Goal: Contribute content: Contribute content

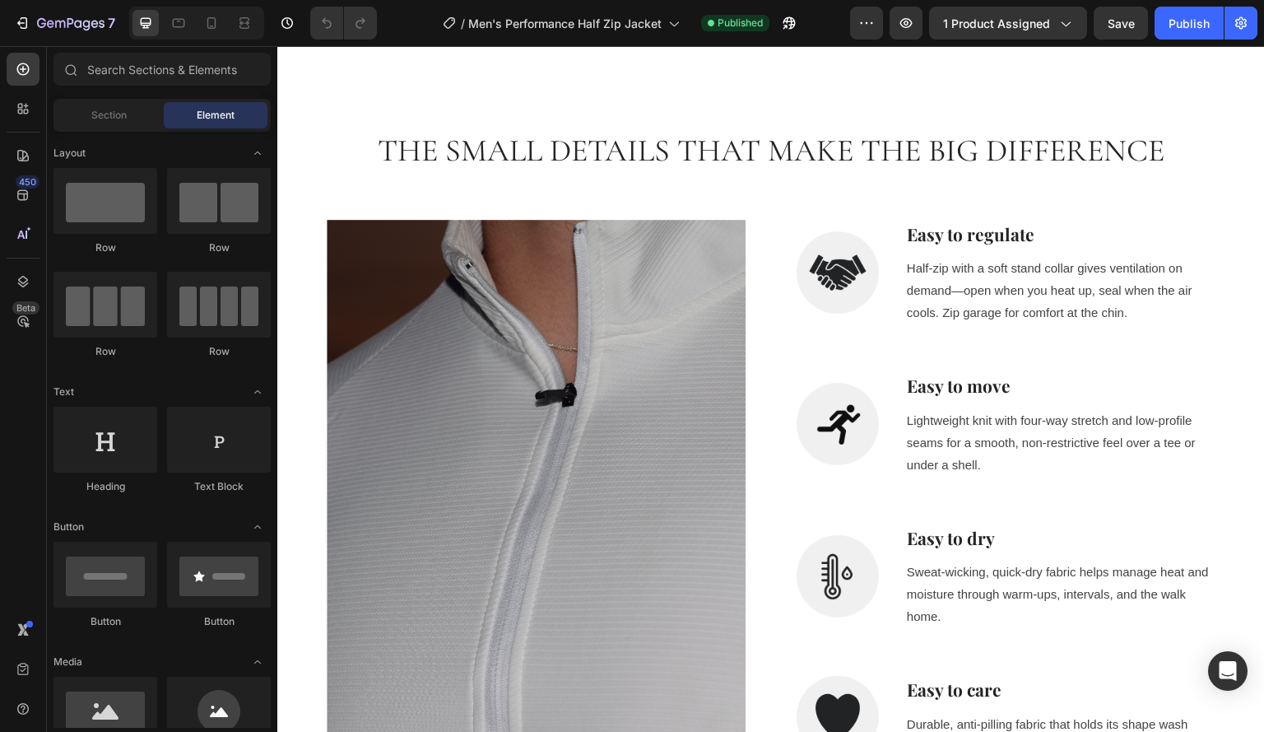
scroll to position [1653, 0]
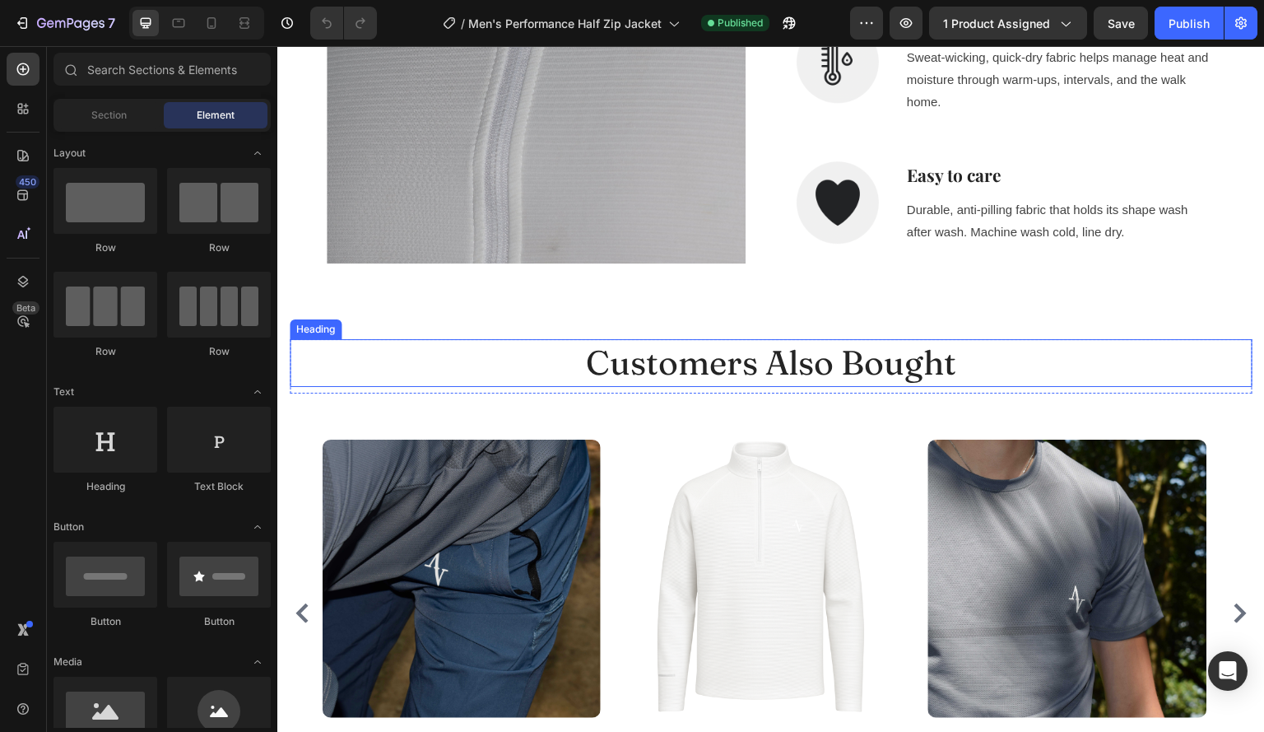
click at [983, 357] on p "Customers Also Bought" at bounding box center [771, 363] width 960 height 44
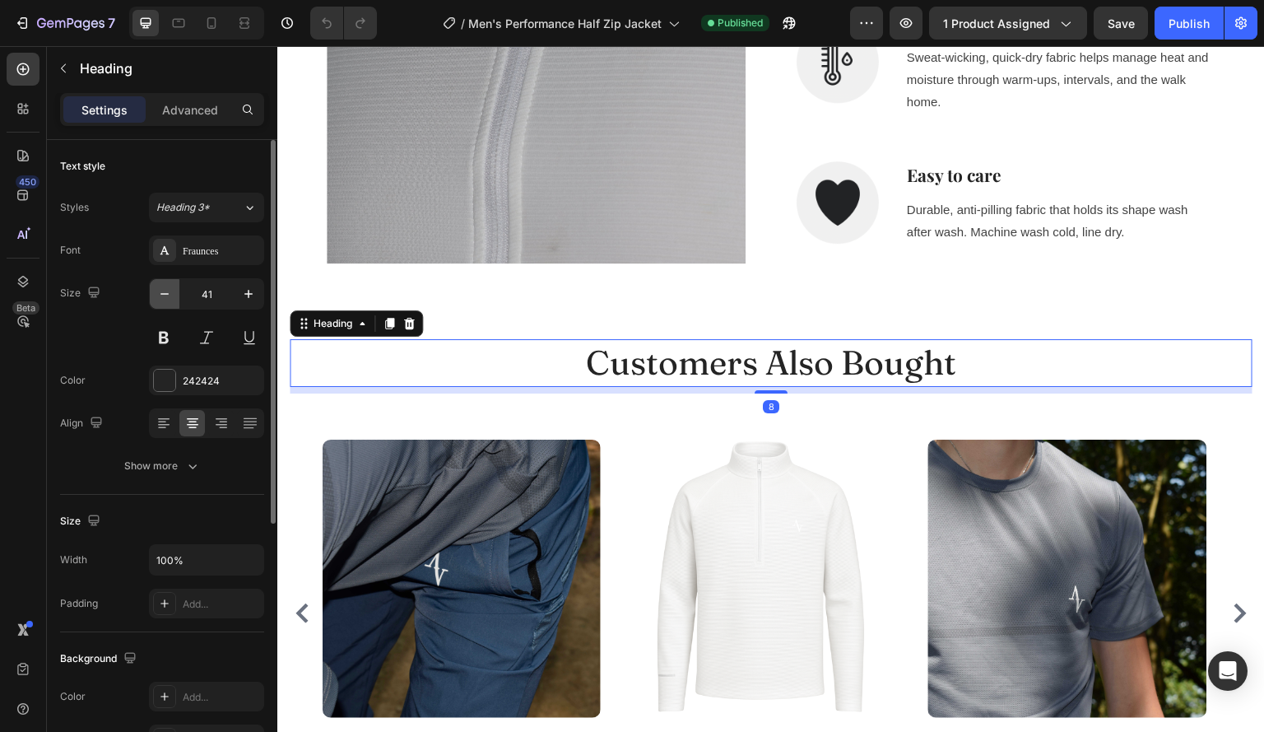
click at [160, 300] on icon "button" at bounding box center [164, 294] width 16 height 16
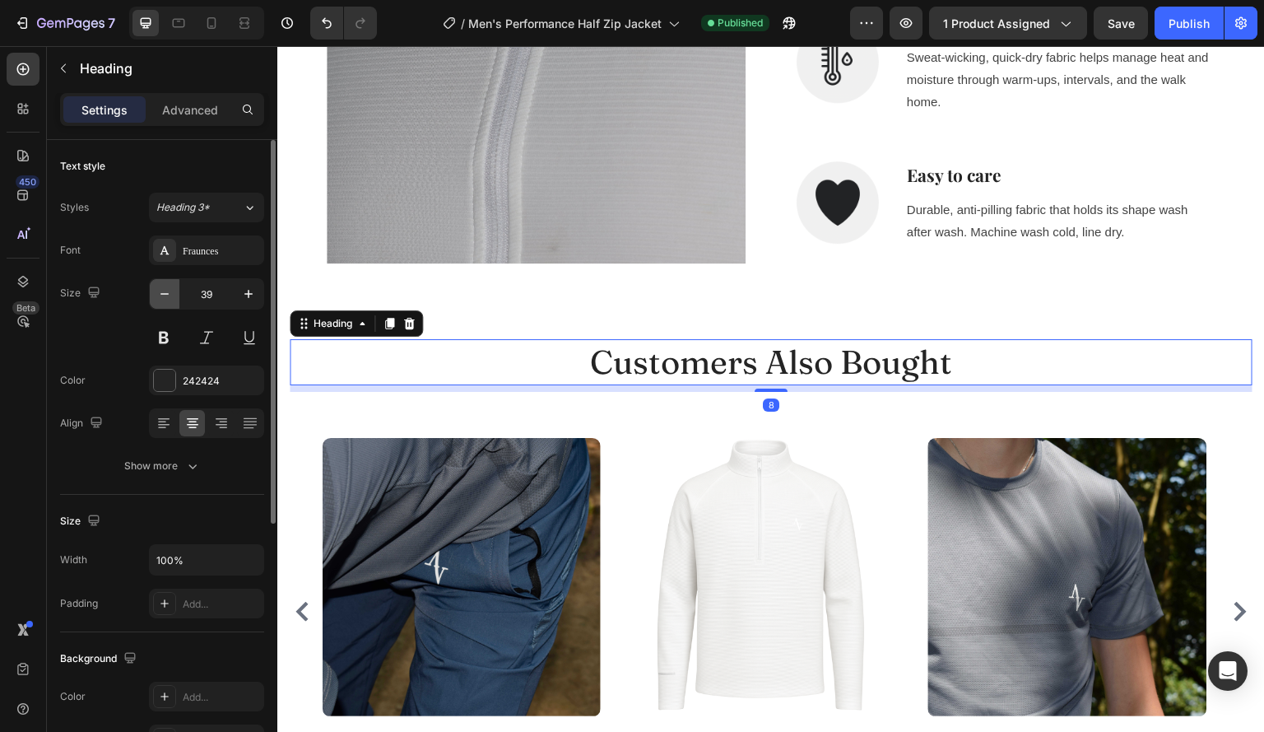
click at [160, 300] on icon "button" at bounding box center [164, 294] width 16 height 16
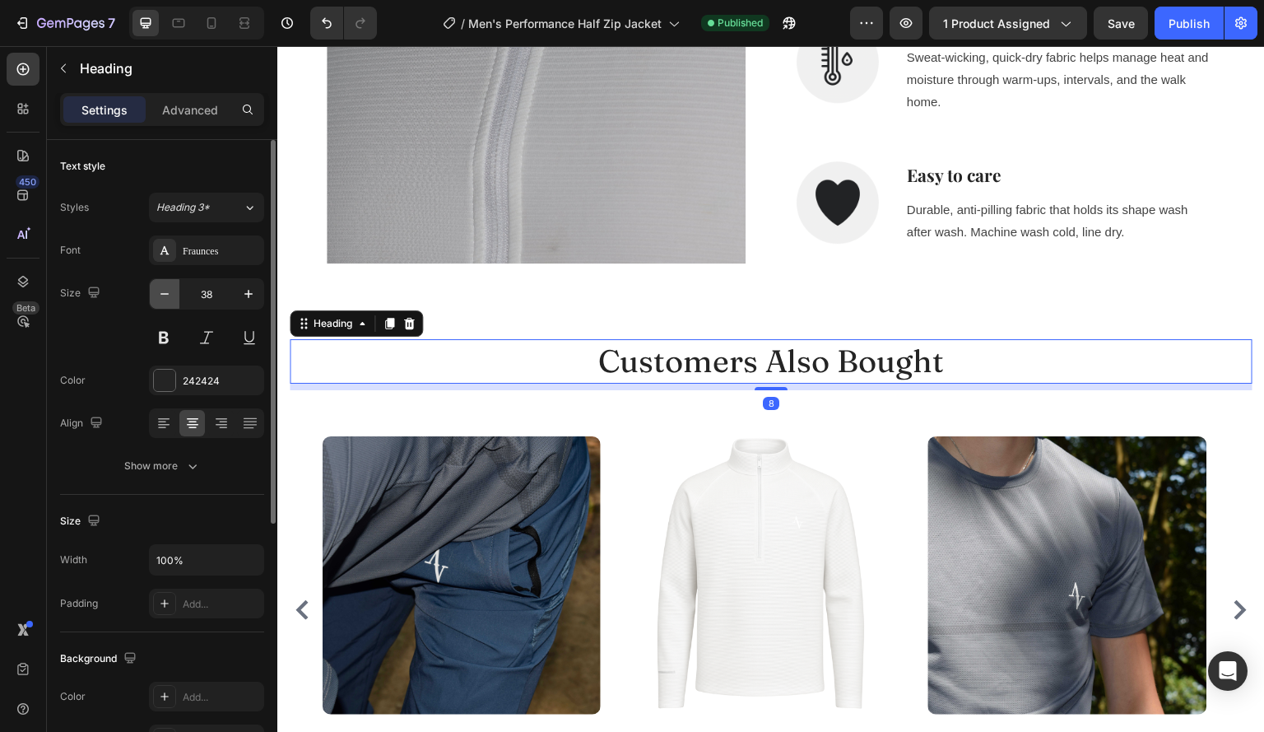
click at [160, 300] on icon "button" at bounding box center [164, 294] width 16 height 16
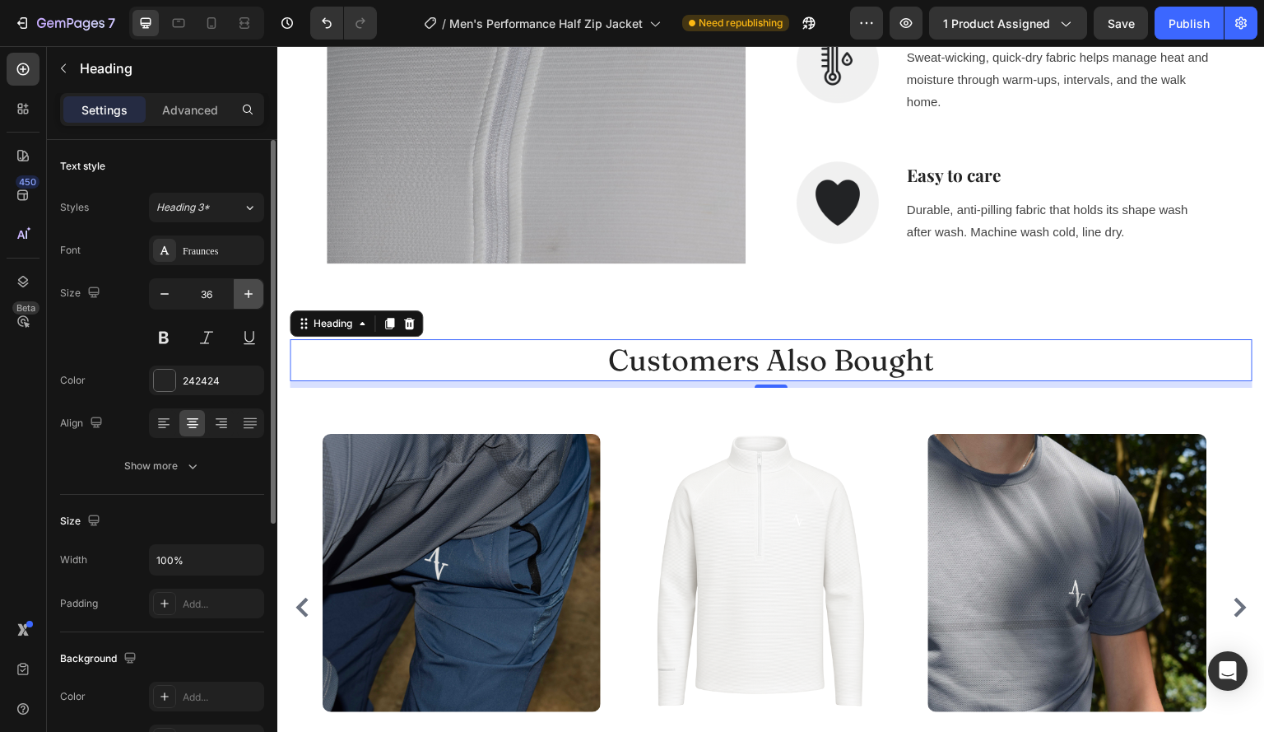
click at [245, 300] on icon "button" at bounding box center [248, 294] width 16 height 16
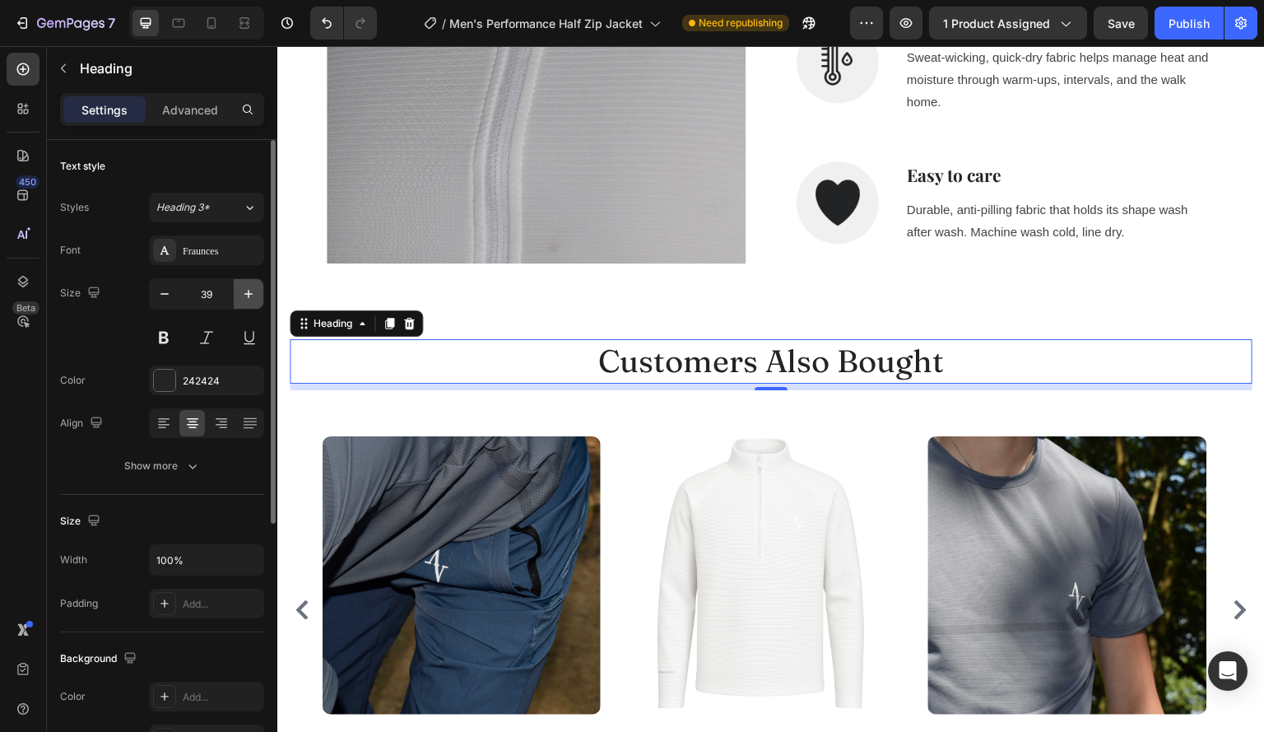
click at [245, 300] on icon "button" at bounding box center [248, 294] width 16 height 16
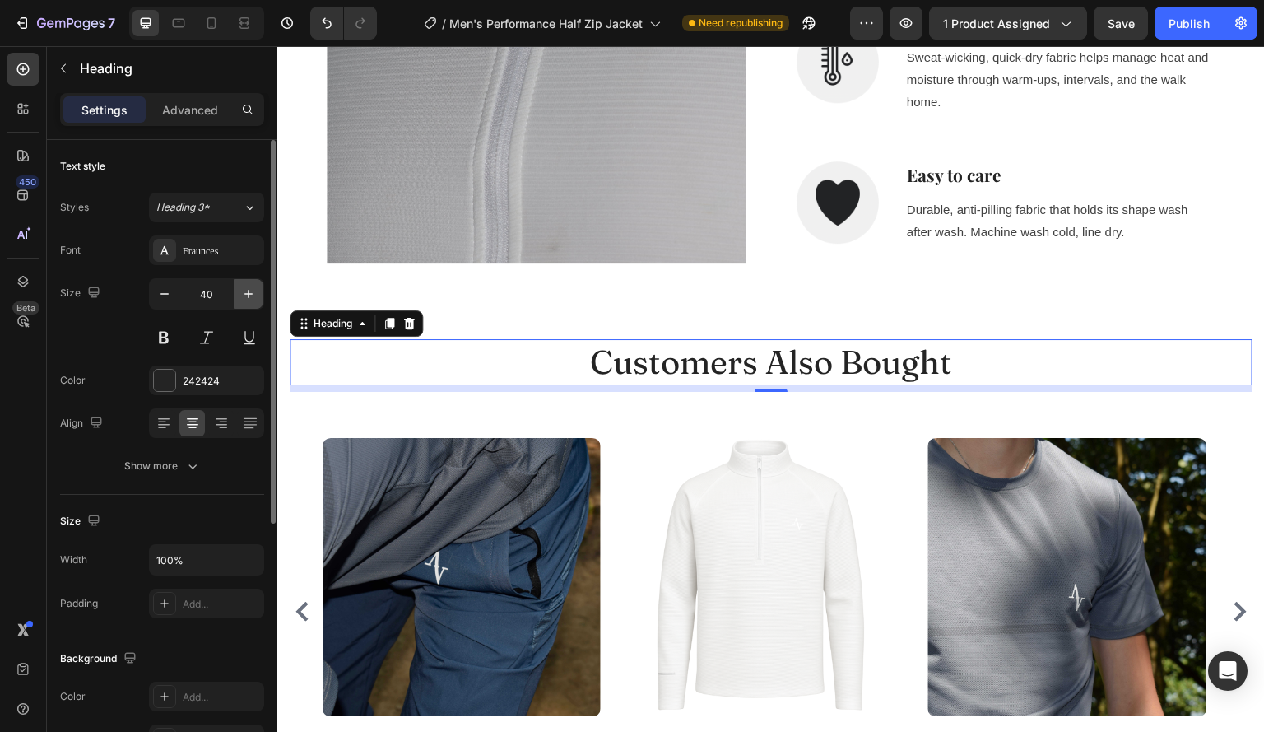
type input "41"
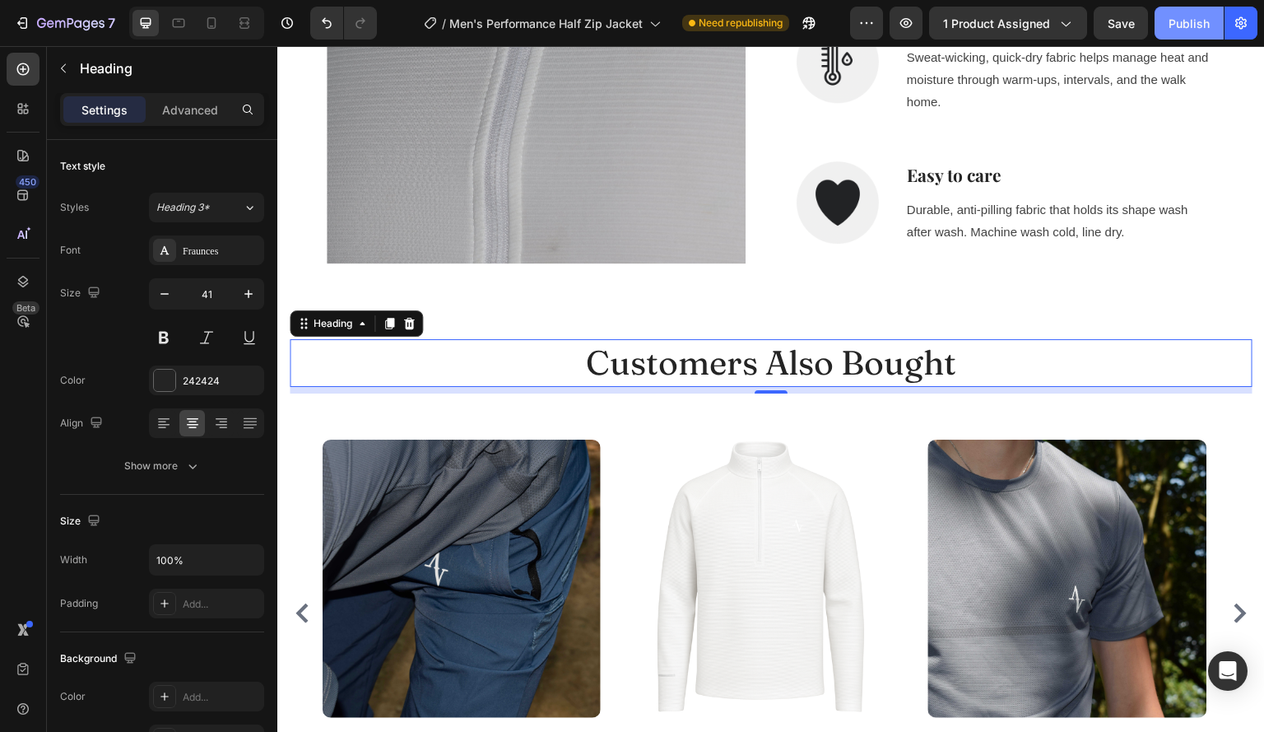
click at [1200, 30] on div "Publish" at bounding box center [1189, 23] width 41 height 17
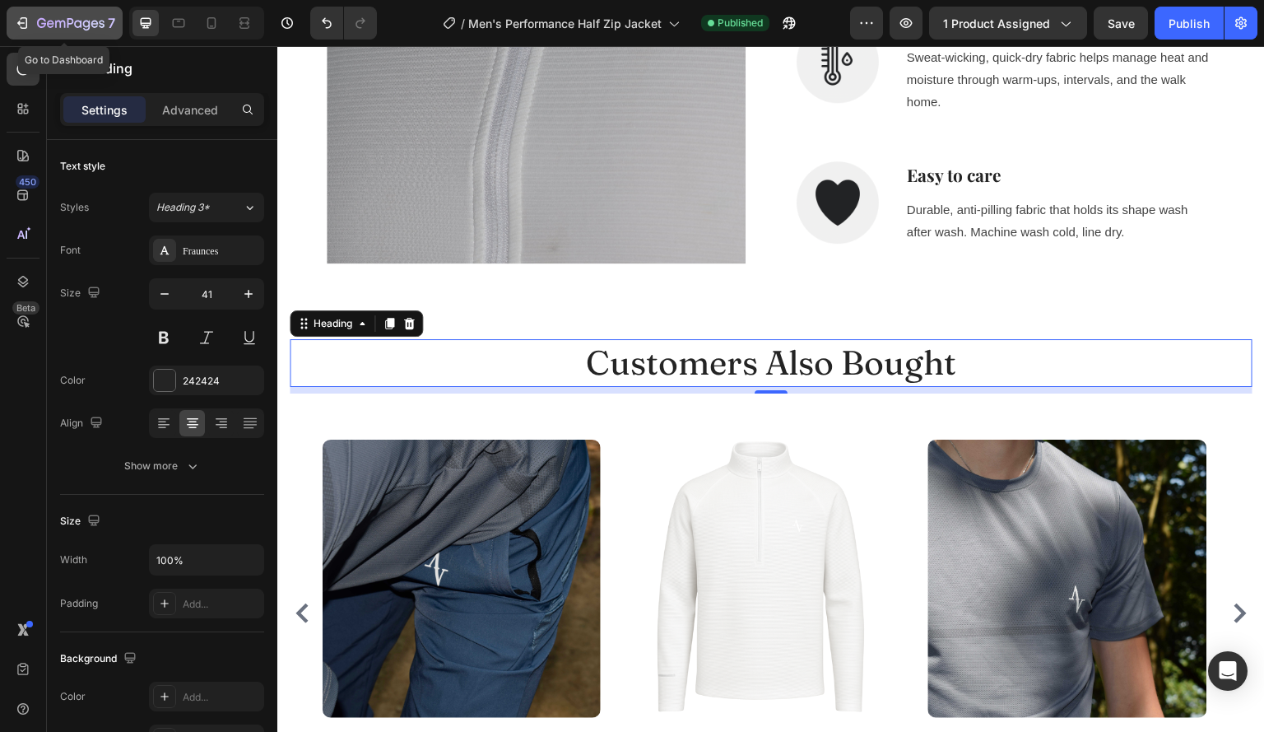
click at [18, 25] on icon "button" at bounding box center [22, 23] width 16 height 16
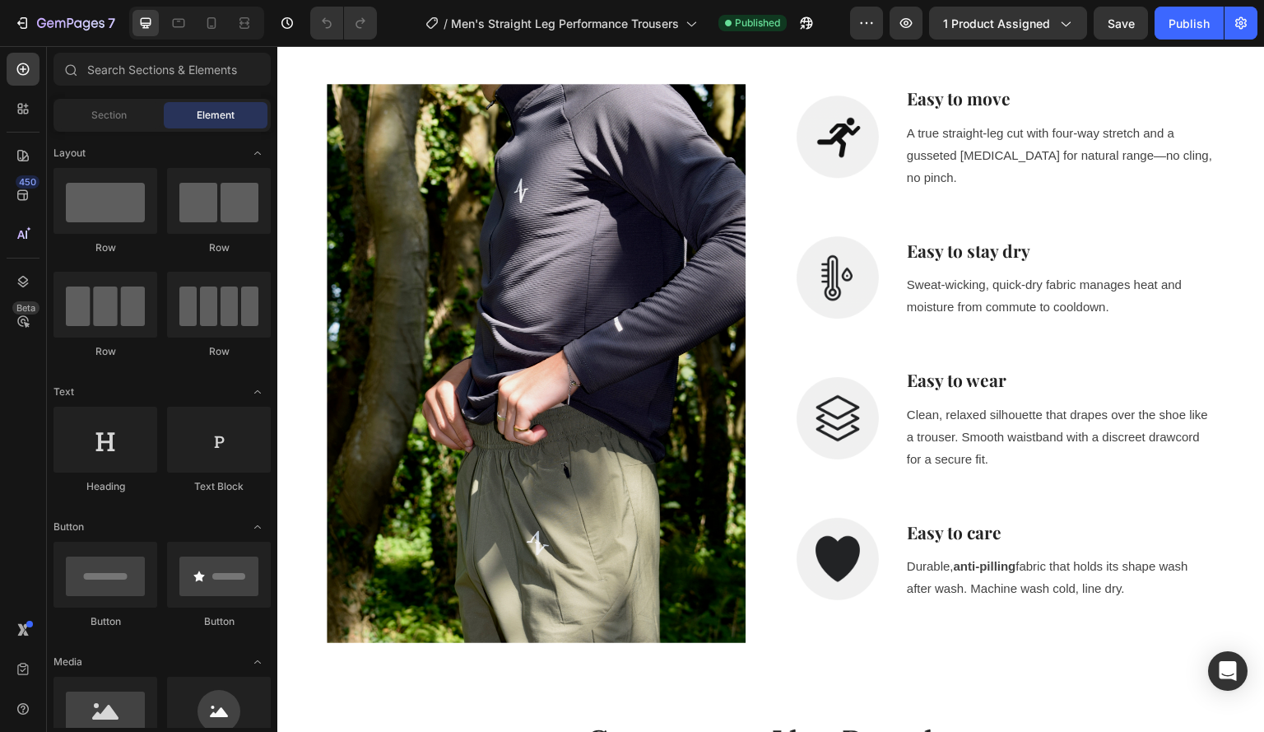
scroll to position [1276, 0]
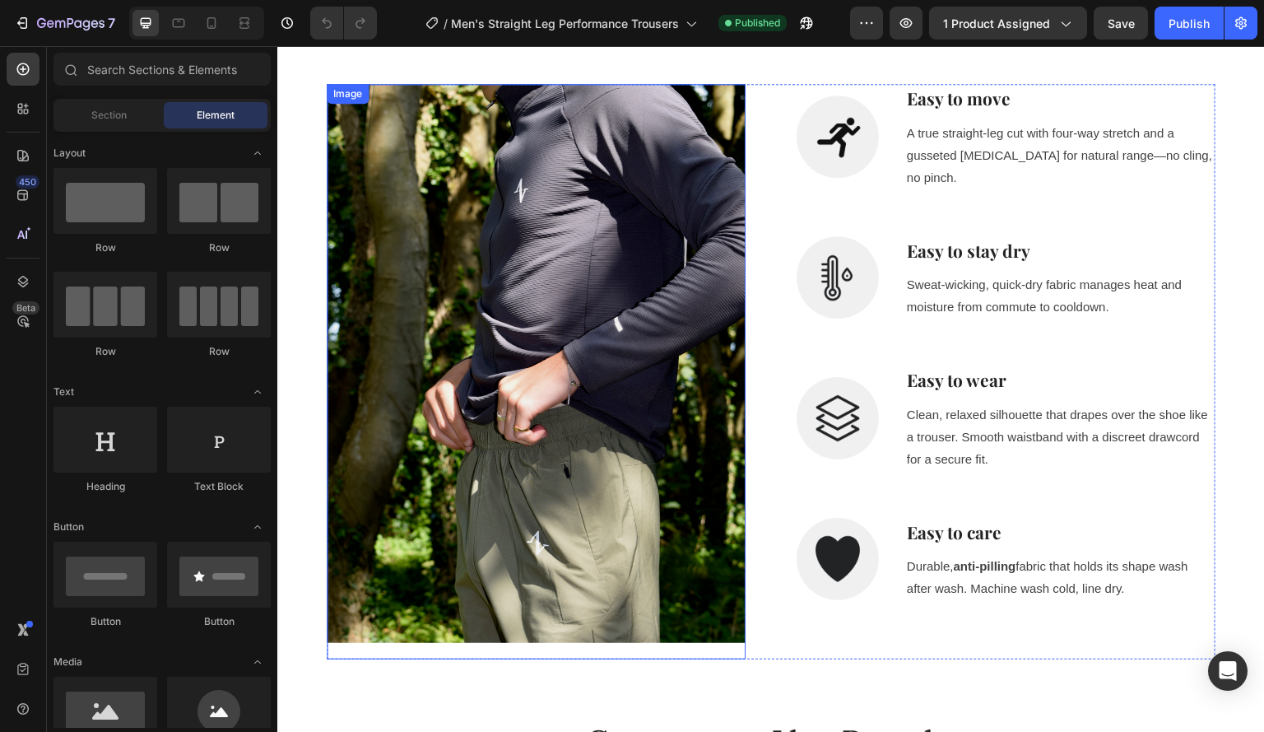
click at [542, 479] on img at bounding box center [536, 363] width 419 height 559
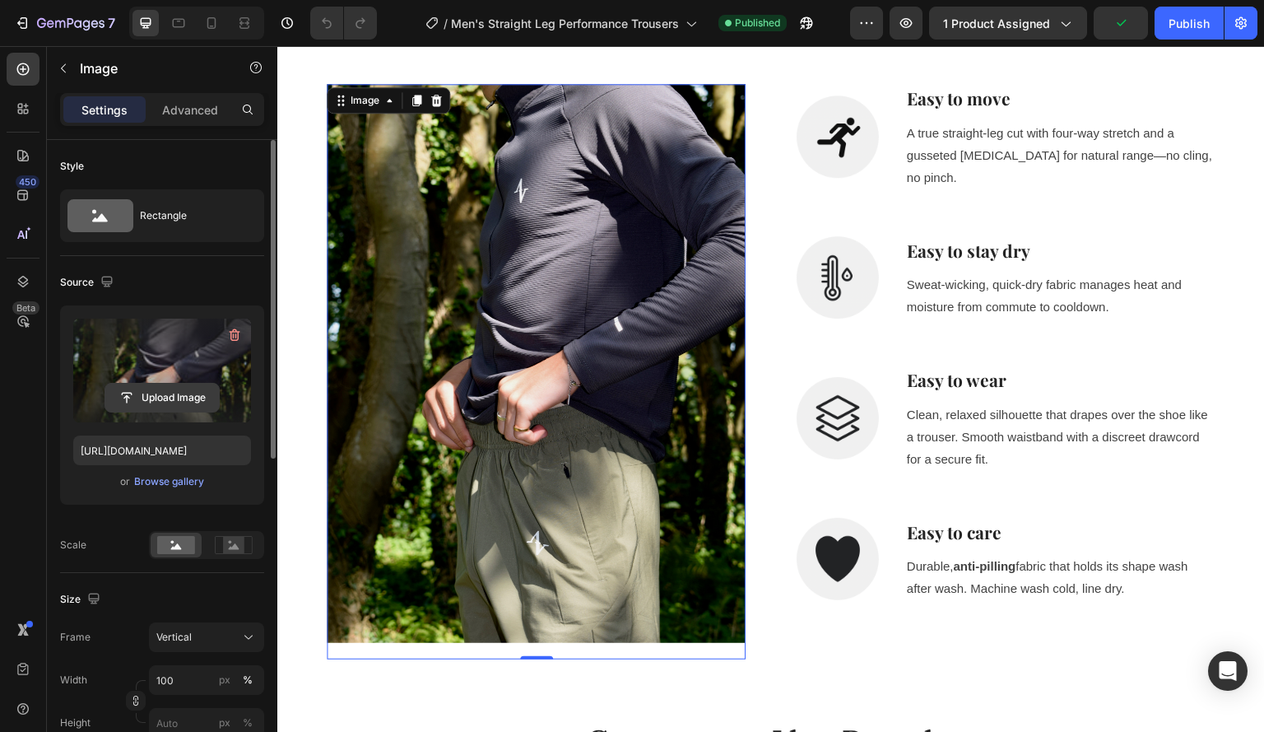
click at [164, 396] on input "file" at bounding box center [162, 398] width 114 height 28
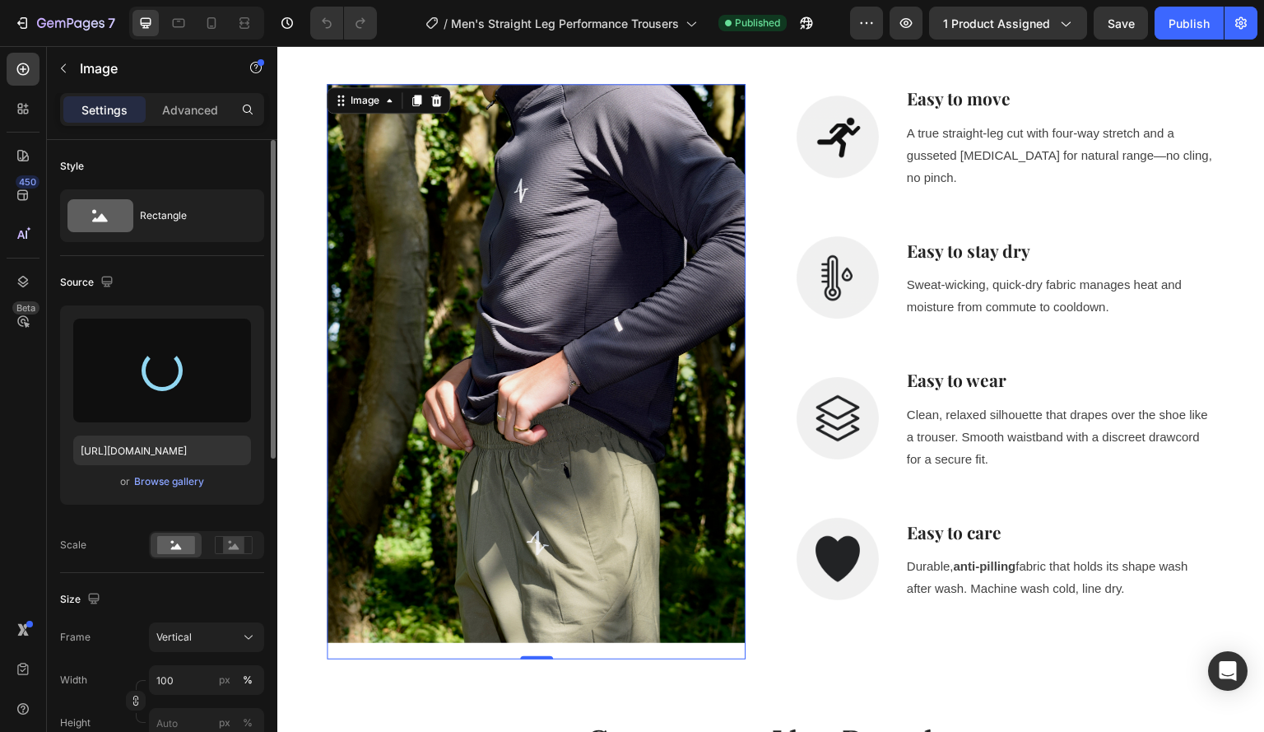
type input "[URL][DOMAIN_NAME]"
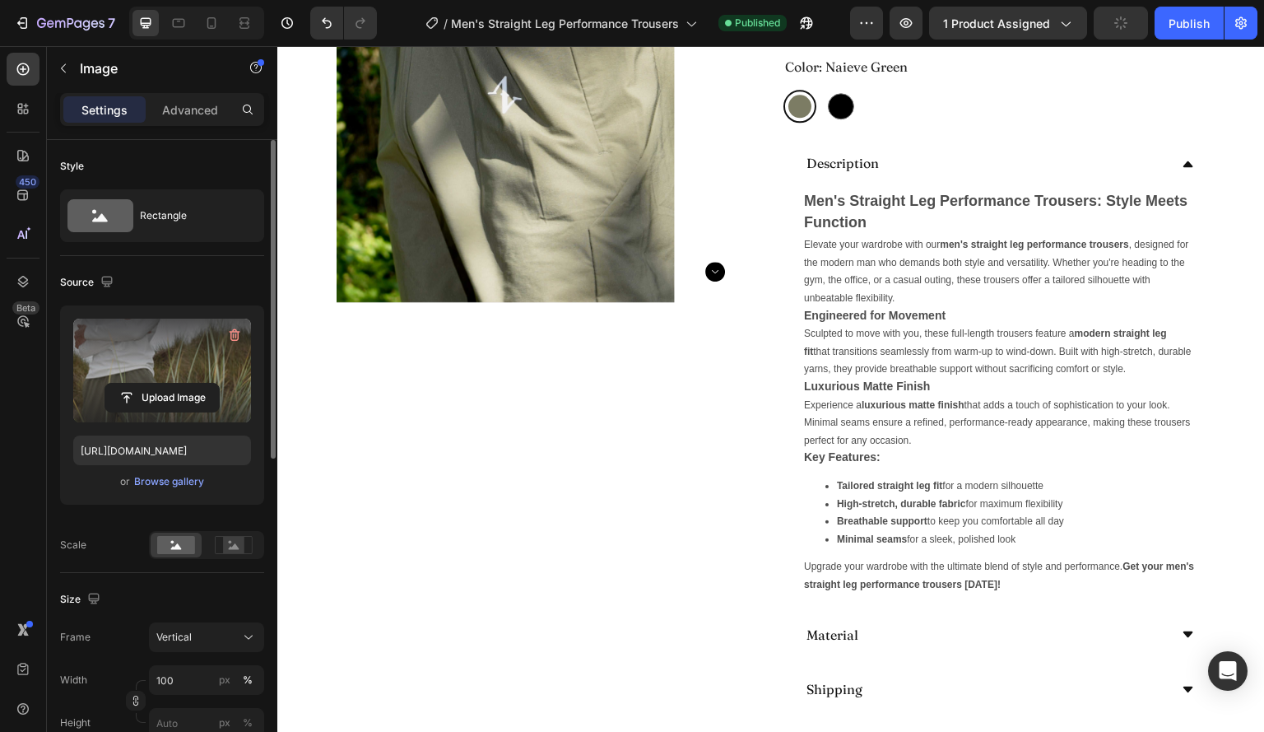
scroll to position [0, 0]
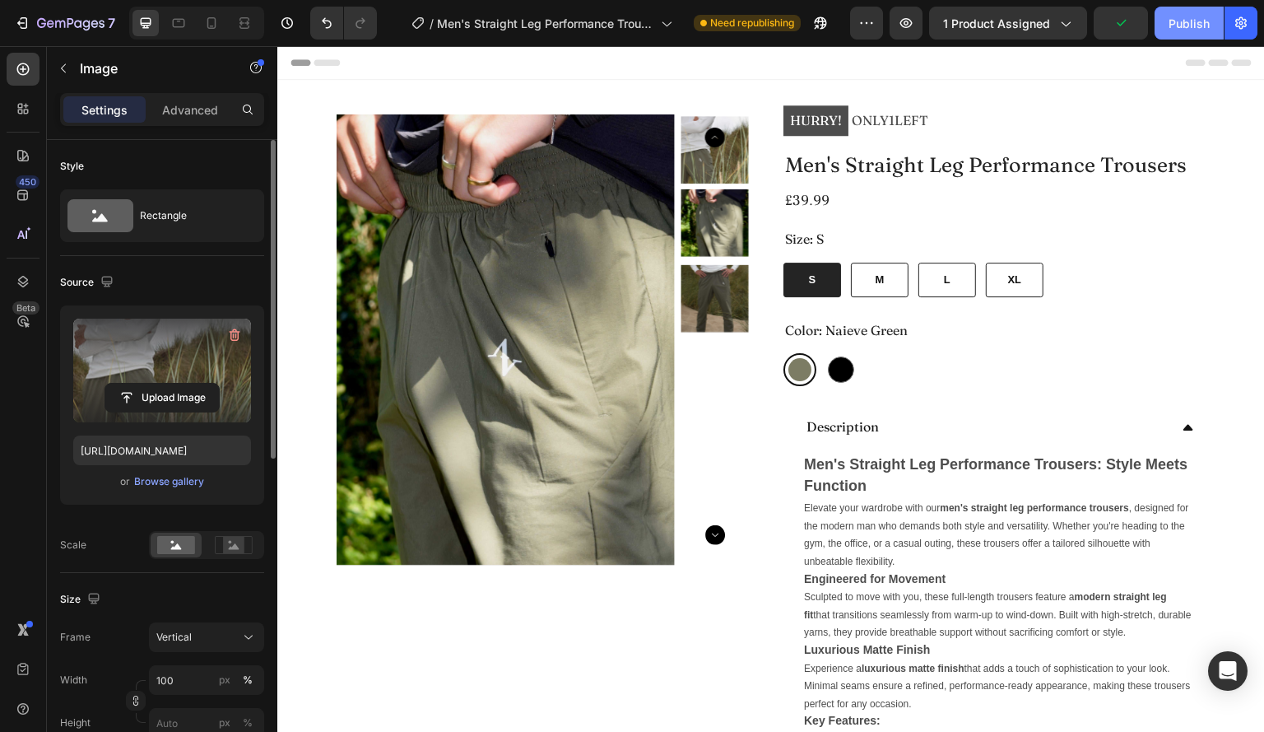
click at [1209, 7] on button "Publish" at bounding box center [1189, 23] width 69 height 33
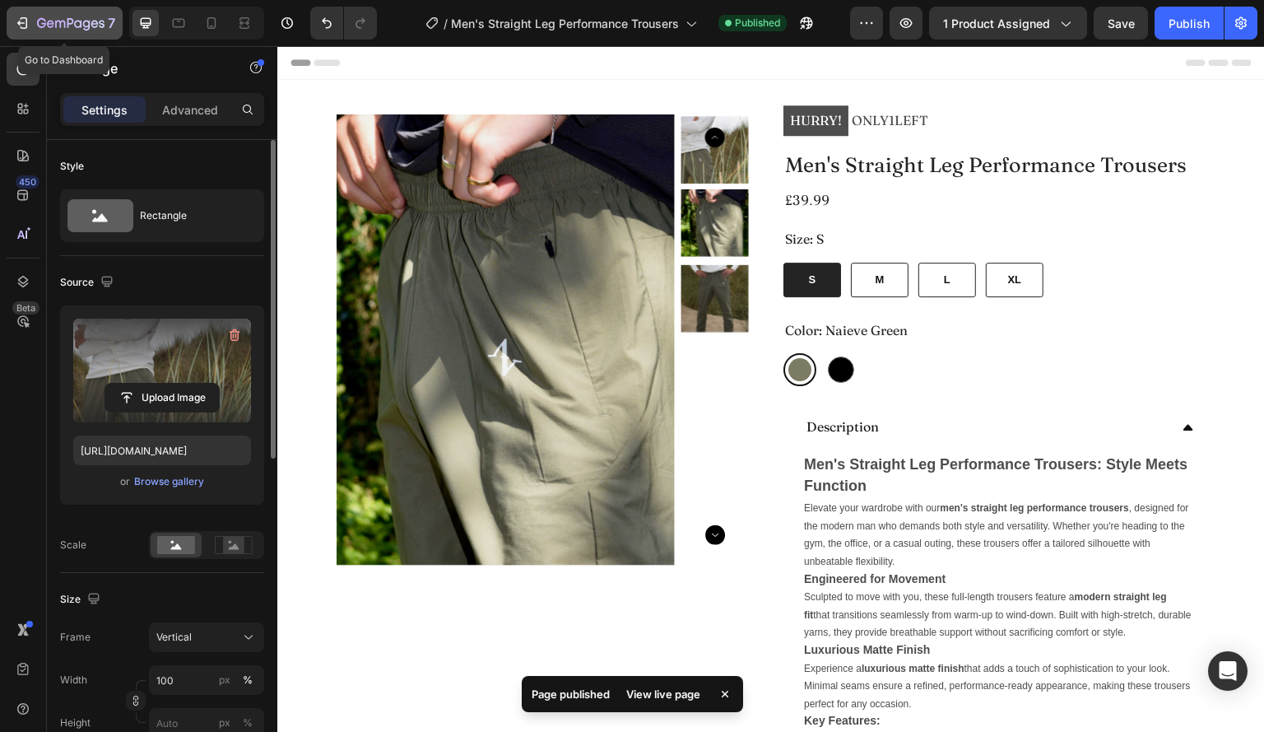
click at [27, 25] on icon "button" at bounding box center [22, 23] width 16 height 16
